Goal: Task Accomplishment & Management: Manage account settings

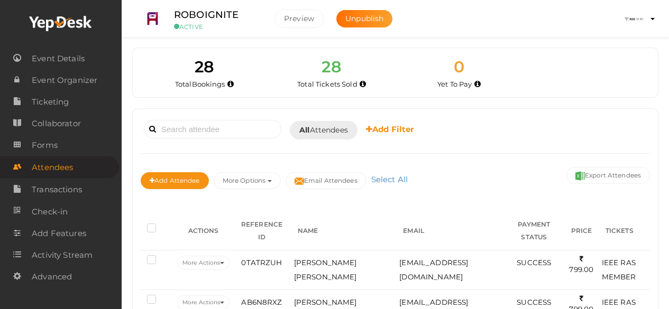
click at [73, 99] on link "Ticketing" at bounding box center [61, 102] width 122 height 22
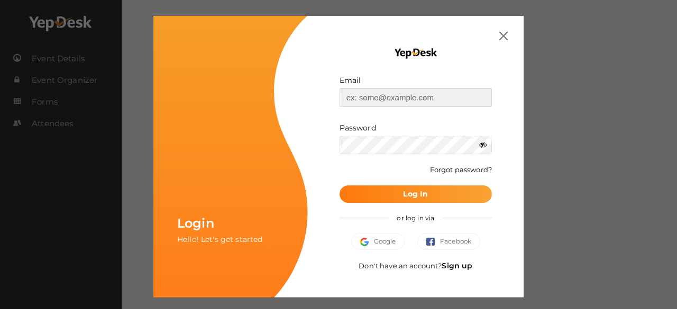
type input "[EMAIL_ADDRESS][DOMAIN_NAME]"
click at [431, 198] on button "Log In" at bounding box center [416, 194] width 152 height 17
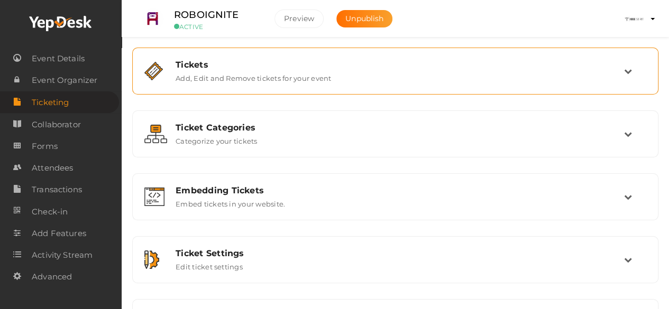
click at [243, 61] on div "Tickets" at bounding box center [400, 65] width 449 height 10
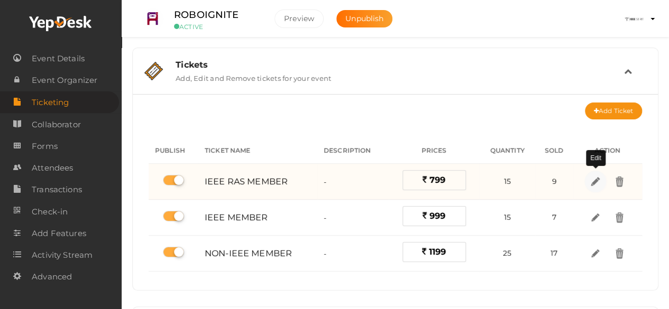
click at [599, 181] on img at bounding box center [595, 182] width 12 height 12
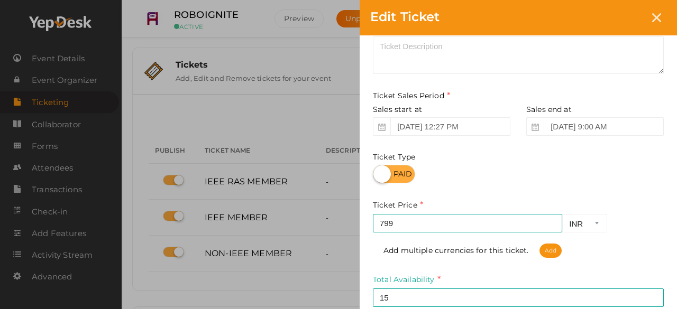
scroll to position [78, 0]
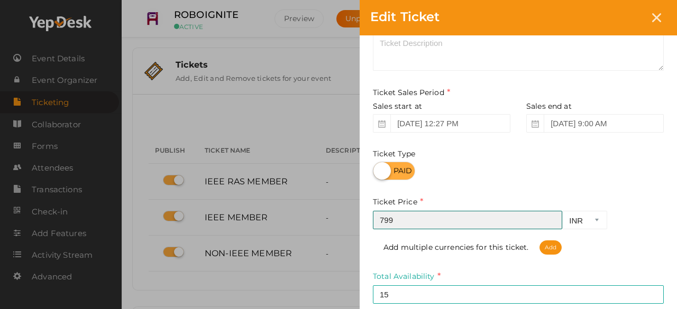
click at [470, 229] on input "799" at bounding box center [467, 220] width 189 height 19
type input "7"
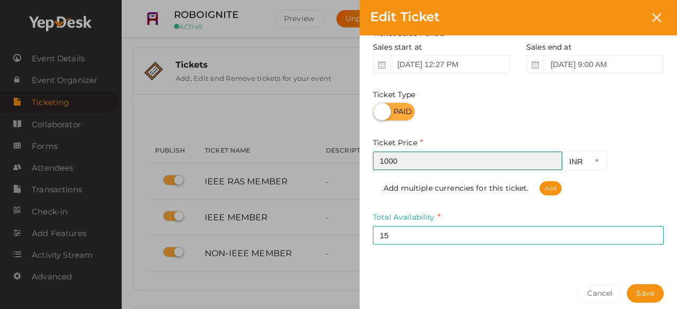
scroll to position [179, 0]
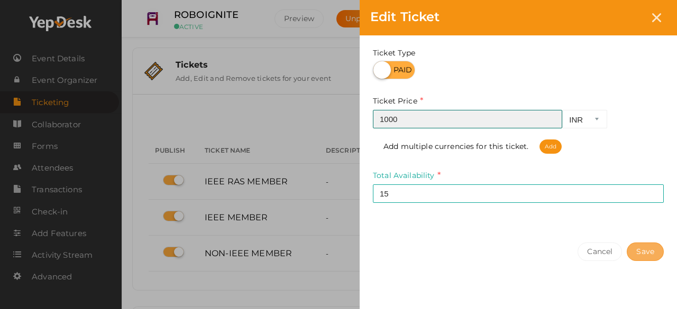
type input "1000"
click at [644, 244] on button "Save" at bounding box center [645, 252] width 37 height 19
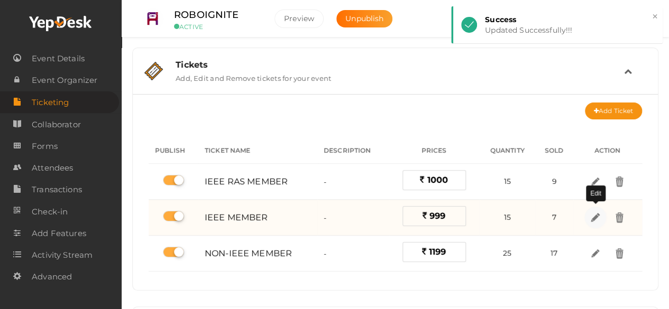
click at [593, 223] on link at bounding box center [595, 218] width 22 height 22
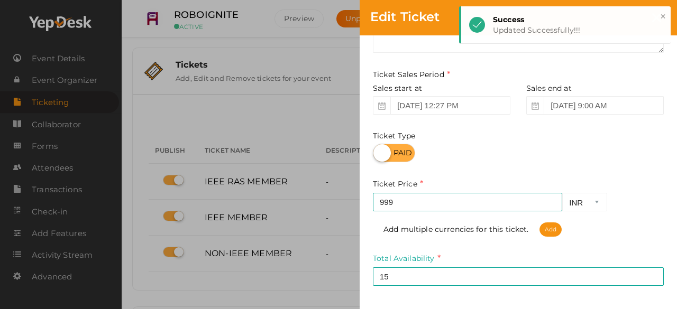
scroll to position [97, 0]
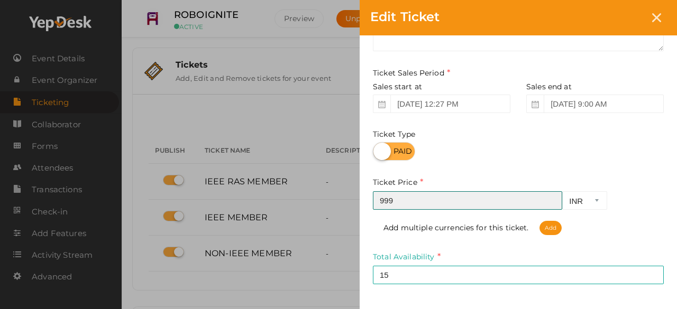
click at [470, 206] on input "999" at bounding box center [467, 200] width 189 height 19
type input "9"
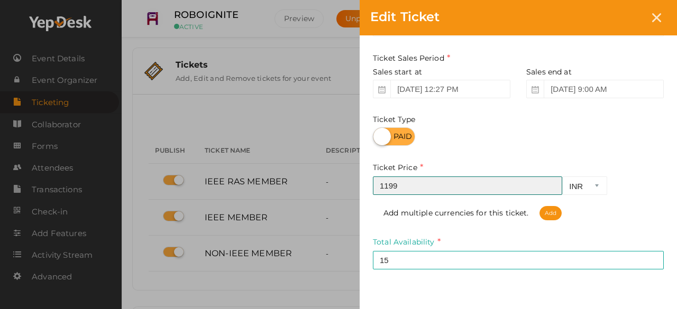
scroll to position [179, 0]
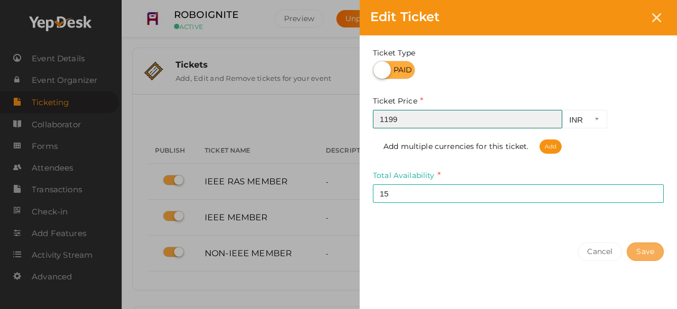
type input "1199"
click at [647, 250] on button "Save" at bounding box center [645, 252] width 37 height 19
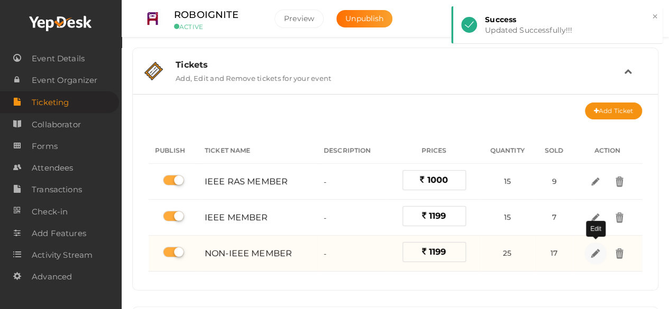
click at [593, 250] on img at bounding box center [595, 254] width 12 height 12
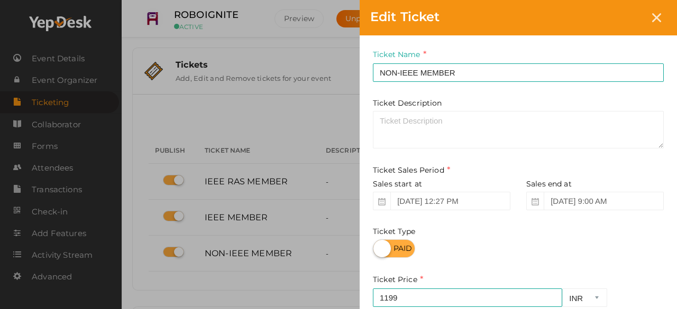
click at [300, 119] on div "Edit Ticket Ticket Name NON-IEEE MEMBER Required. Ticket Name already used. Tic…" at bounding box center [338, 154] width 677 height 309
click at [648, 14] on div at bounding box center [657, 18] width 20 height 20
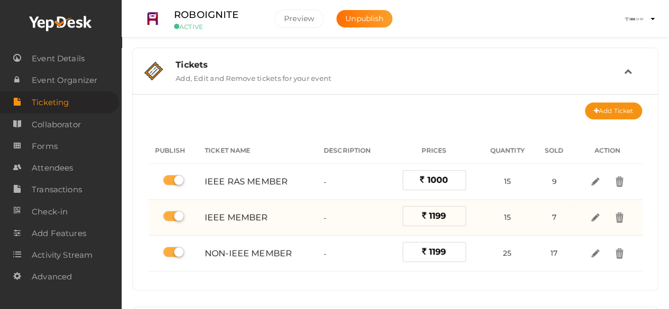
click at [457, 216] on label "1199" at bounding box center [434, 216] width 63 height 20
click at [588, 213] on link at bounding box center [595, 218] width 22 height 22
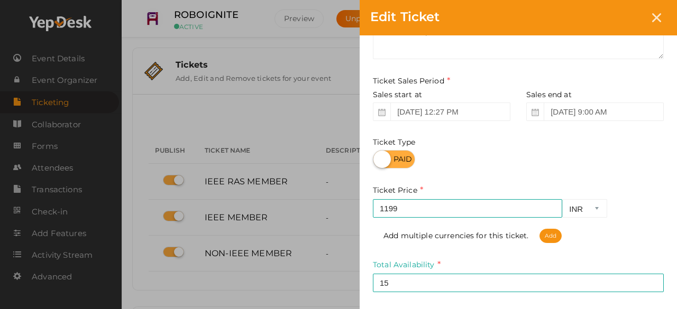
scroll to position [92, 0]
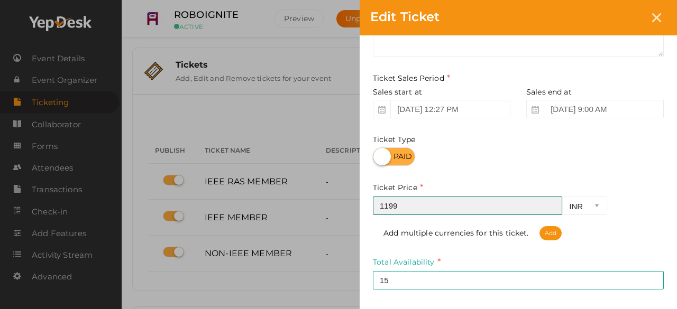
click at [476, 210] on input "1199" at bounding box center [467, 206] width 189 height 19
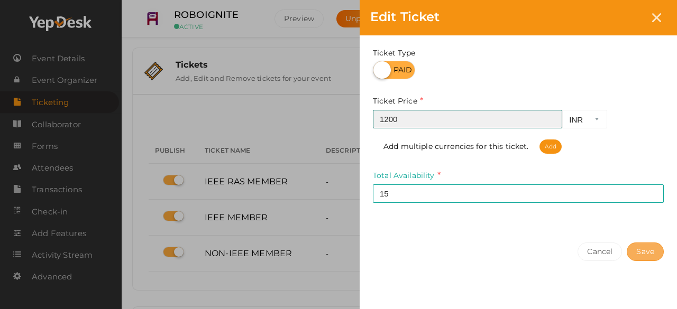
type input "1200"
click at [641, 250] on button "Save" at bounding box center [645, 252] width 37 height 19
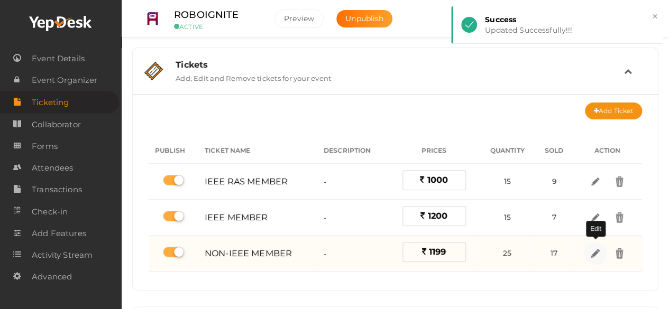
click at [599, 253] on img at bounding box center [595, 254] width 12 height 12
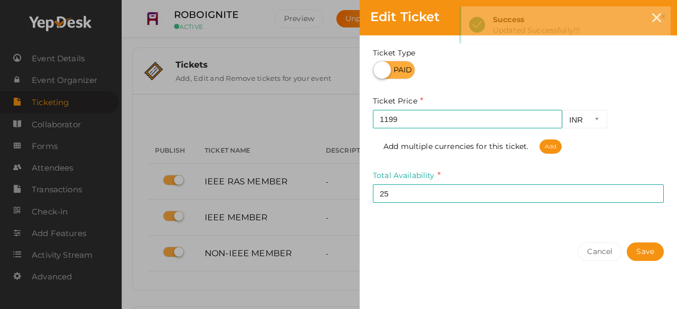
drag, startPoint x: 492, startPoint y: 108, endPoint x: 486, endPoint y: 119, distance: 12.1
click at [486, 119] on div "Ticket Price 1199 INR CAD USD Required. Add multiple currencies for this ticket…" at bounding box center [518, 124] width 291 height 59
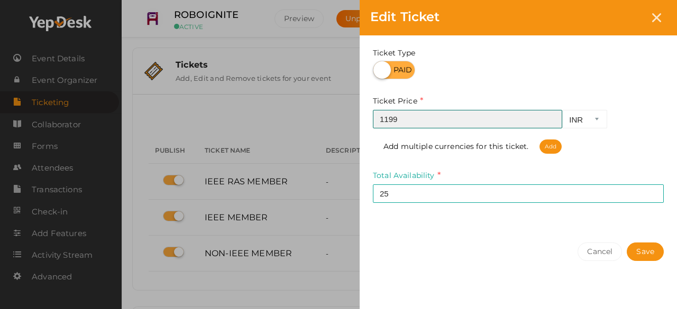
click at [486, 119] on input "1199" at bounding box center [467, 119] width 189 height 19
type input "1450"
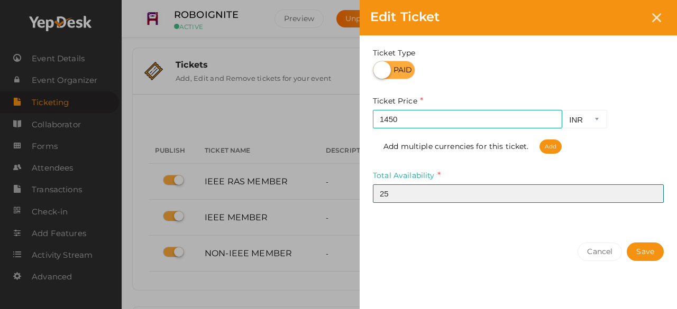
click at [559, 199] on input "25" at bounding box center [518, 194] width 291 height 19
type input "2"
type input "40"
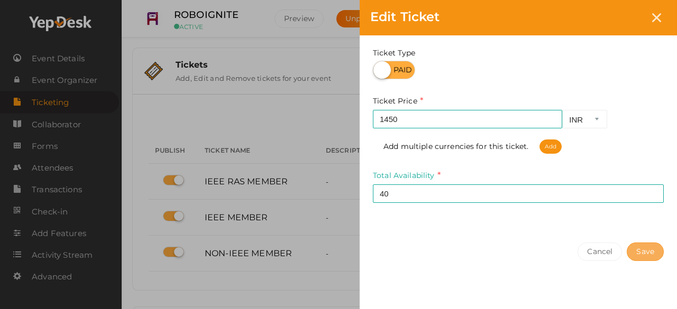
click at [651, 246] on button "Save" at bounding box center [645, 252] width 37 height 19
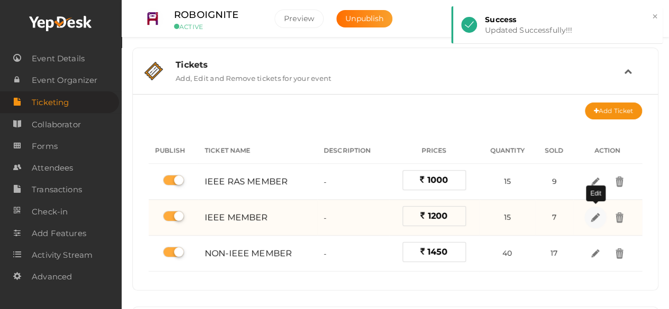
click at [594, 218] on img at bounding box center [595, 218] width 12 height 12
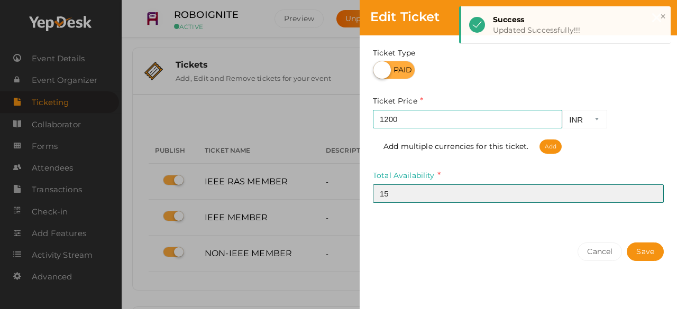
click at [493, 190] on input "15" at bounding box center [518, 194] width 291 height 19
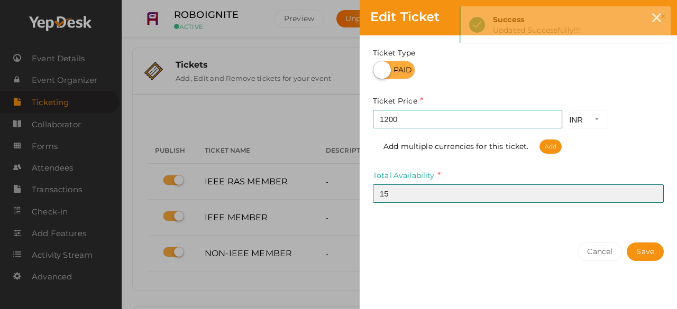
type input "1"
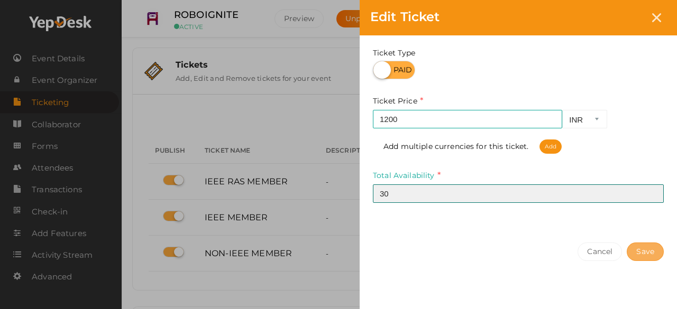
type input "30"
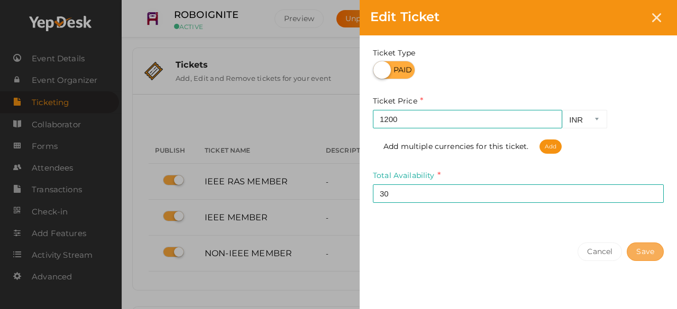
click at [648, 259] on button "Save" at bounding box center [645, 252] width 37 height 19
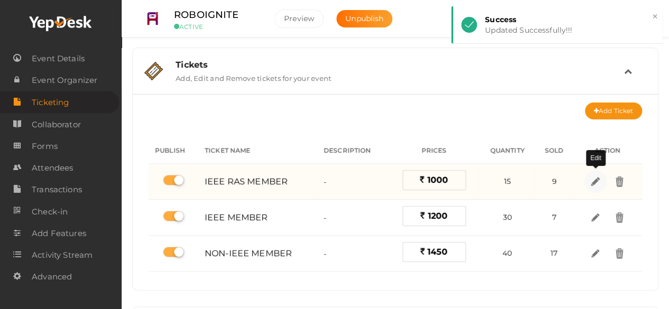
click at [591, 190] on link at bounding box center [595, 182] width 22 height 22
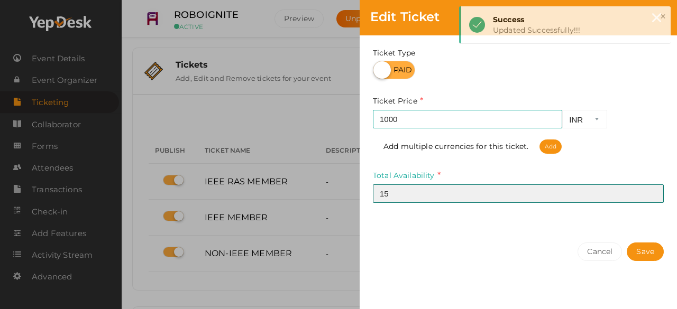
click at [493, 194] on input "15" at bounding box center [518, 194] width 291 height 19
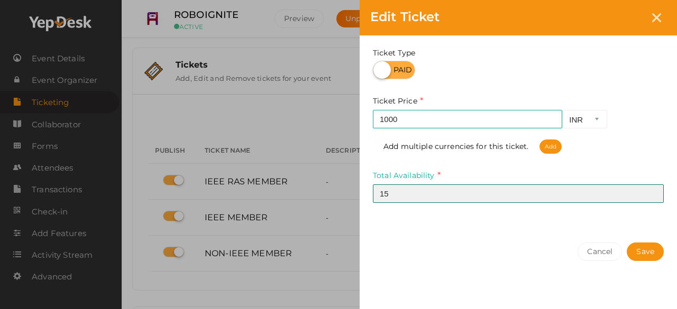
type input "1"
type input "20"
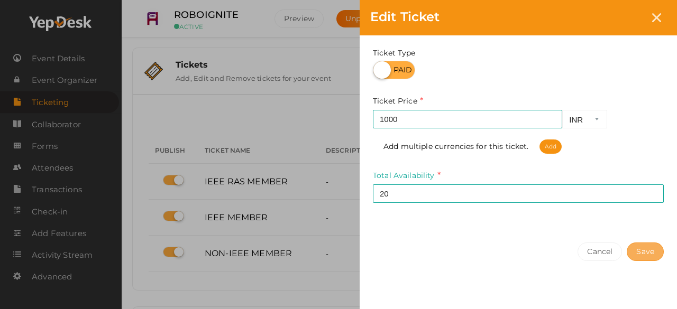
click at [640, 245] on button "Save" at bounding box center [645, 252] width 37 height 19
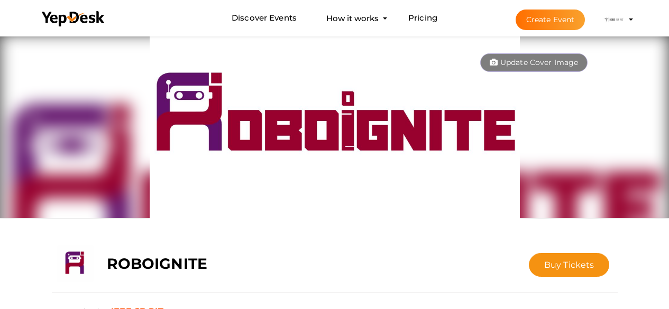
scroll to position [34, 0]
